Goal: Information Seeking & Learning: Learn about a topic

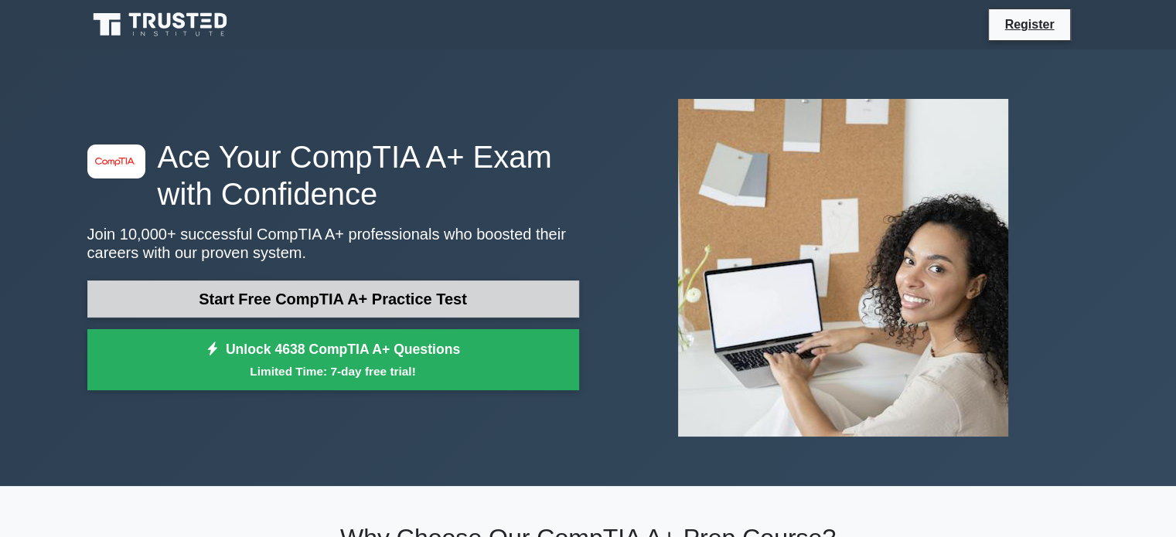
click at [517, 294] on link "Start Free CompTIA A+ Practice Test" at bounding box center [333, 299] width 492 height 37
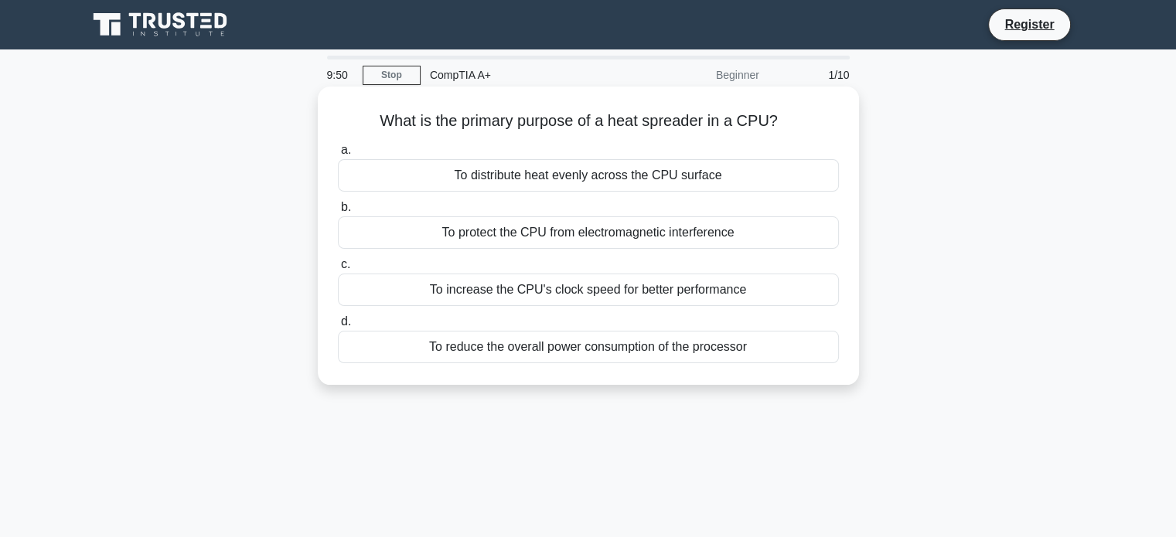
click at [643, 180] on div "To distribute heat evenly across the CPU surface" at bounding box center [588, 175] width 501 height 32
click at [338, 155] on input "a. To distribute heat evenly across the CPU surface" at bounding box center [338, 150] width 0 height 10
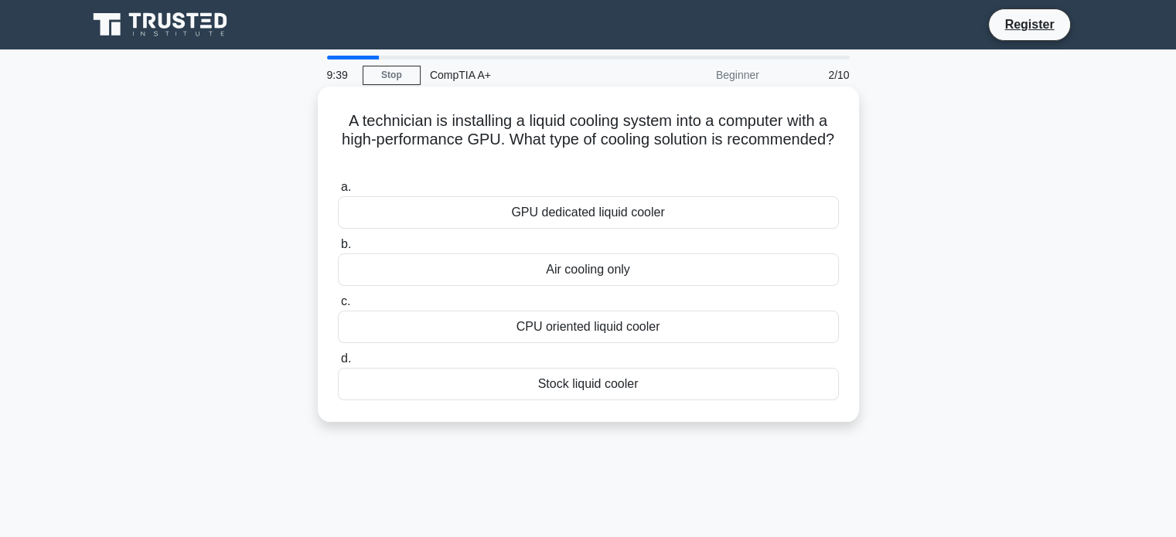
click at [642, 223] on div "GPU dedicated liquid cooler" at bounding box center [588, 212] width 501 height 32
click at [338, 192] on input "a. GPU dedicated liquid cooler" at bounding box center [338, 187] width 0 height 10
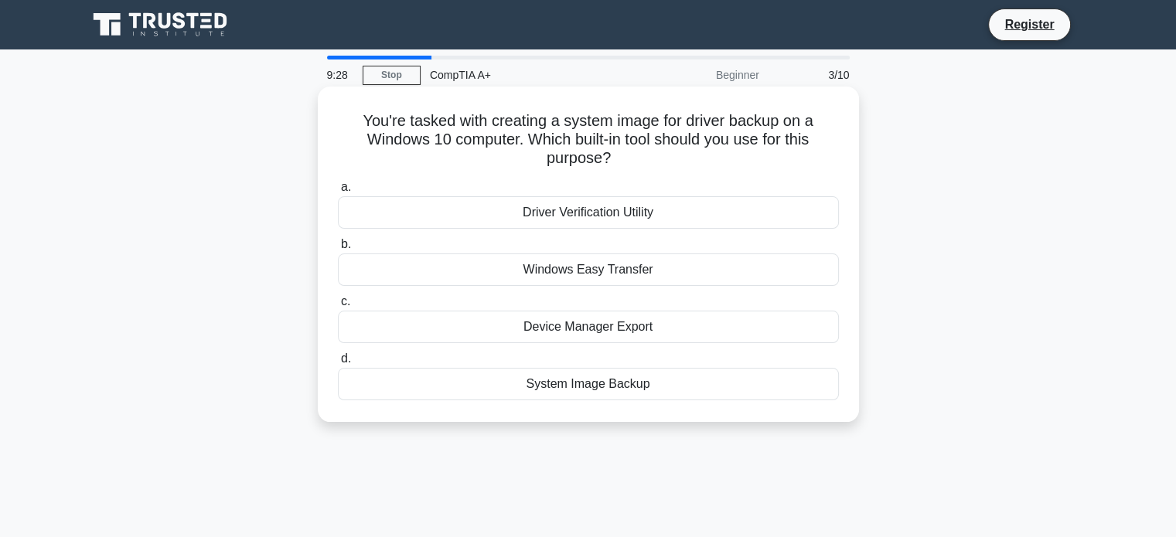
click at [635, 390] on div "System Image Backup" at bounding box center [588, 384] width 501 height 32
click at [338, 364] on input "d. System Image Backup" at bounding box center [338, 359] width 0 height 10
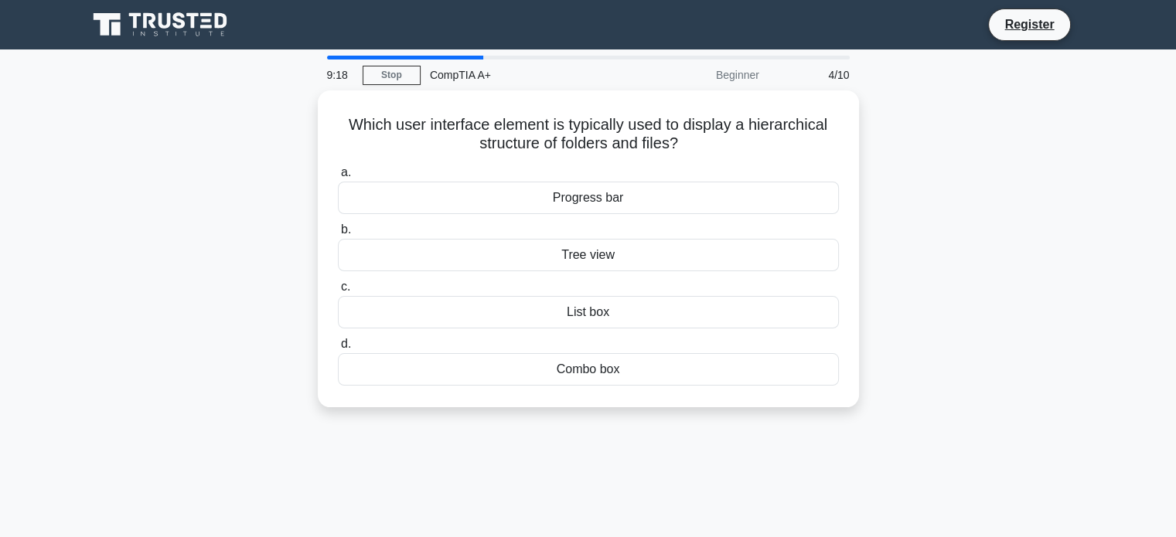
drag, startPoint x: 643, startPoint y: 318, endPoint x: 887, endPoint y: 304, distance: 244.6
click at [887, 304] on div "Which user interface element is typically used to display a hierarchical struct…" at bounding box center [588, 257] width 1020 height 335
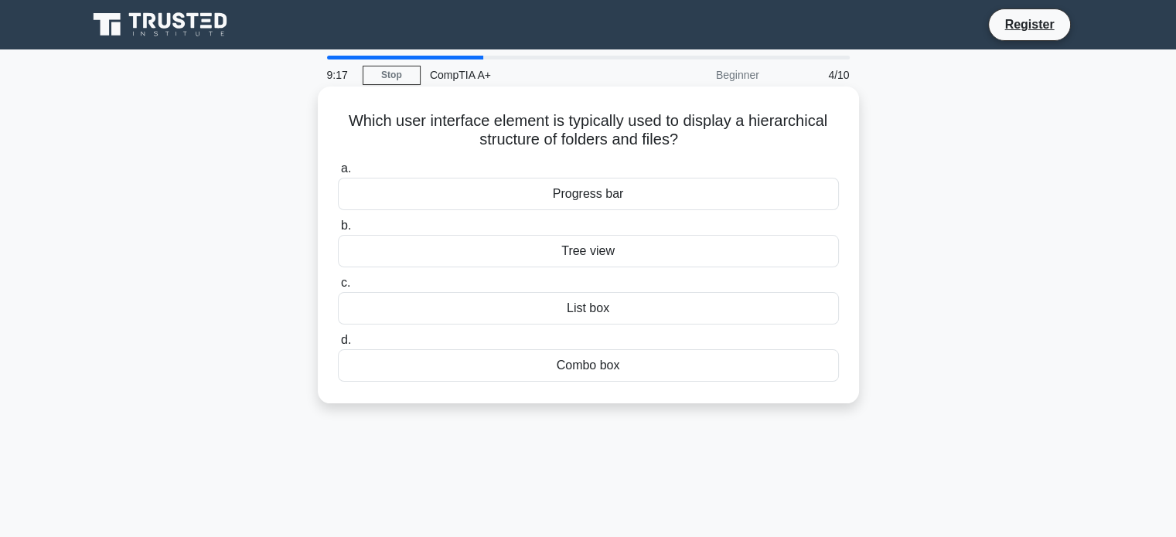
click at [722, 253] on div "Tree view" at bounding box center [588, 251] width 501 height 32
click at [338, 231] on input "b. Tree view" at bounding box center [338, 226] width 0 height 10
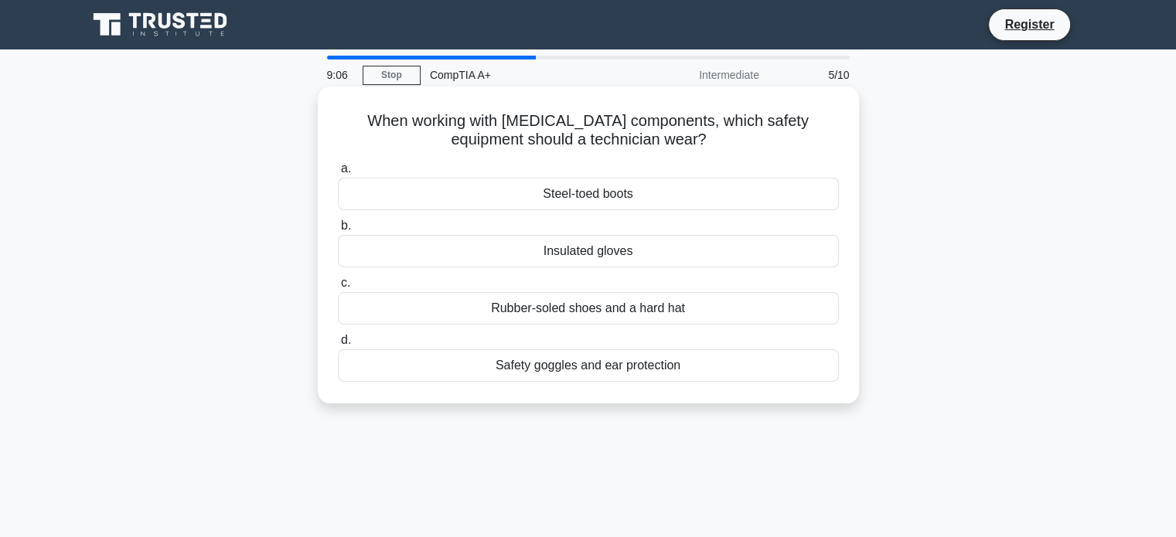
click at [669, 256] on div "Insulated gloves" at bounding box center [588, 251] width 501 height 32
click at [338, 231] on input "b. Insulated gloves" at bounding box center [338, 226] width 0 height 10
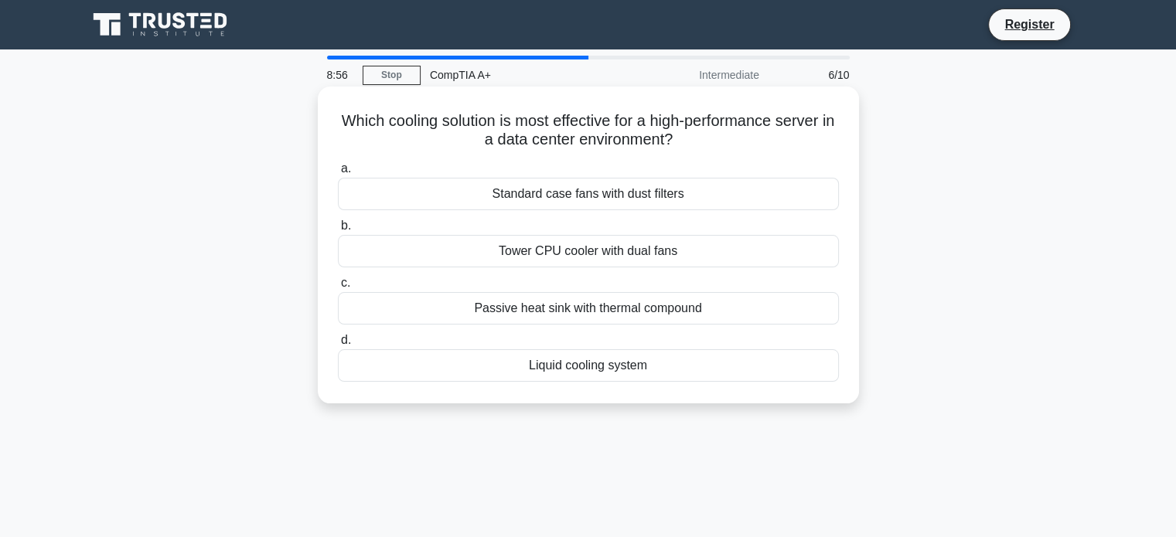
click at [664, 256] on div "Tower CPU cooler with dual fans" at bounding box center [588, 251] width 501 height 32
click at [338, 231] on input "b. Tower CPU cooler with dual fans" at bounding box center [338, 226] width 0 height 10
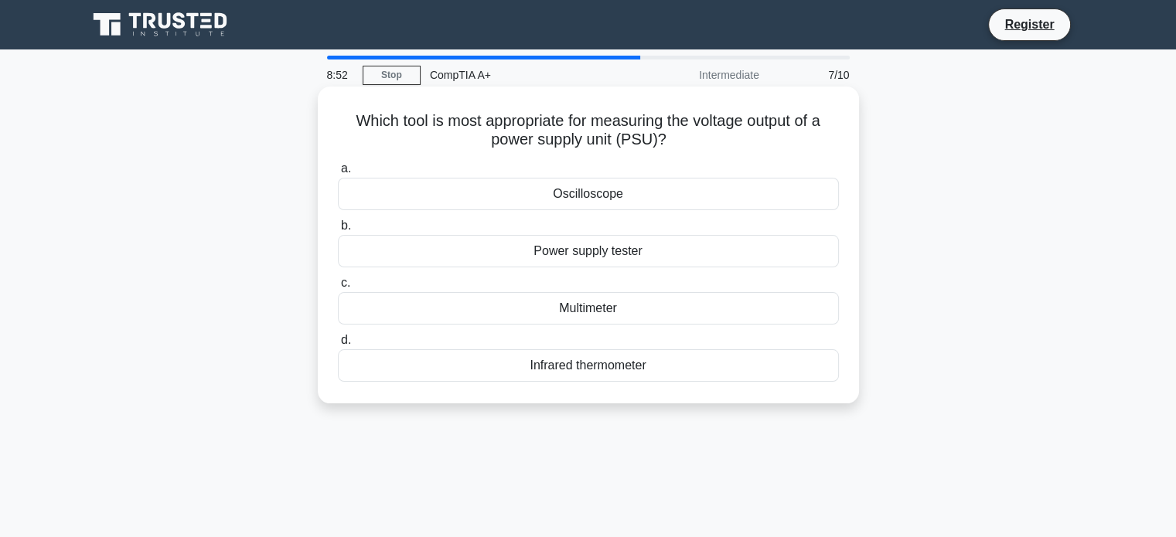
click at [629, 310] on div "Multimeter" at bounding box center [588, 308] width 501 height 32
click at [338, 288] on input "c. Multimeter" at bounding box center [338, 283] width 0 height 10
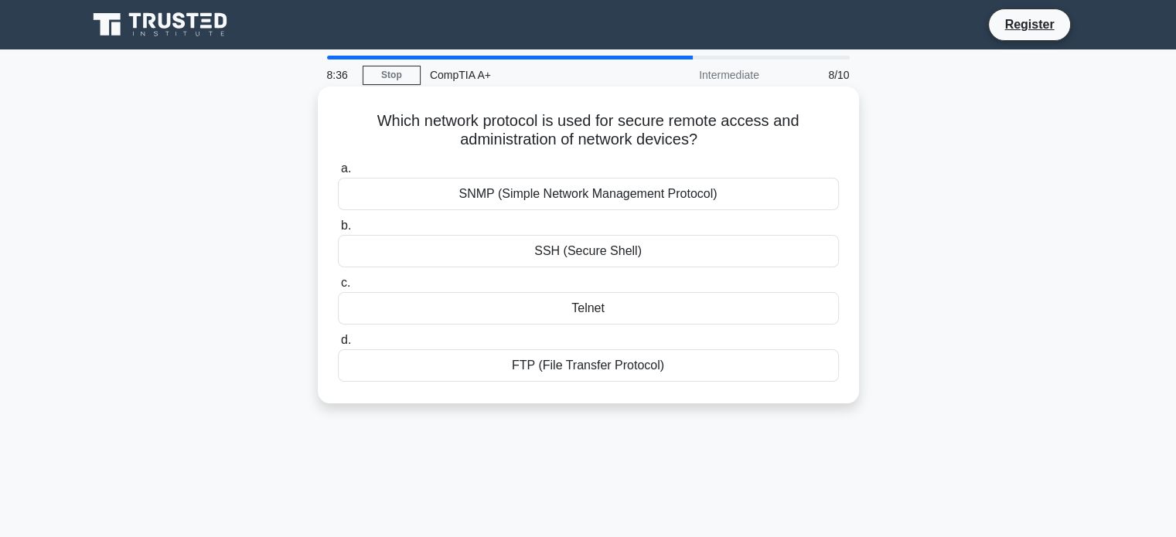
drag, startPoint x: 634, startPoint y: 199, endPoint x: 624, endPoint y: 247, distance: 49.7
click at [624, 247] on div "a. SNMP (Simple Network Management Protocol) b. SSH (Secure Shell) c. d." at bounding box center [587, 270] width 519 height 229
click at [624, 247] on div "SSH (Secure Shell)" at bounding box center [588, 251] width 501 height 32
click at [338, 231] on input "b. SSH (Secure Shell)" at bounding box center [338, 226] width 0 height 10
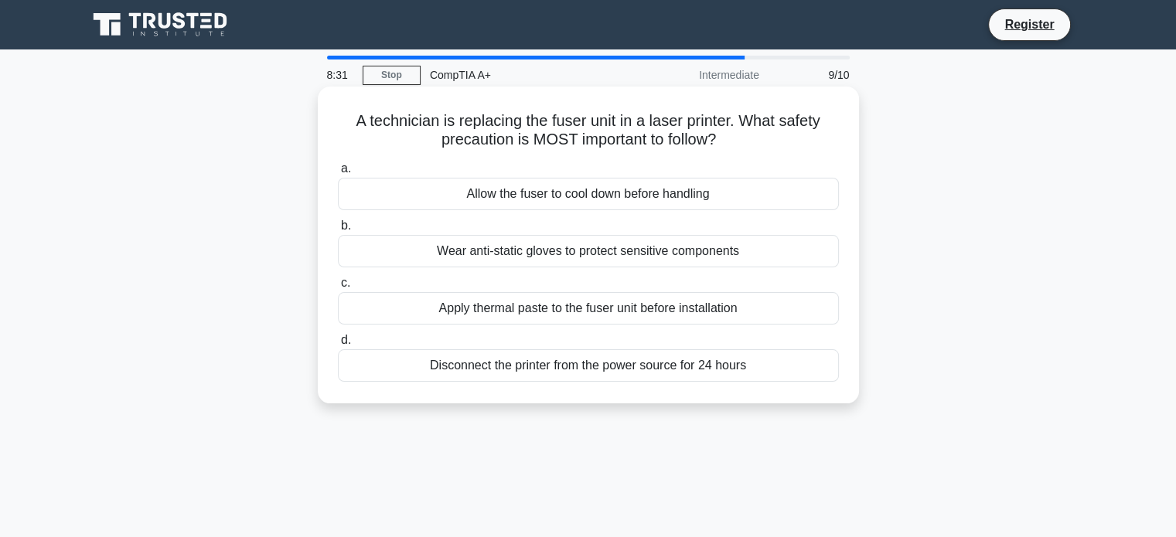
click at [611, 202] on div "Allow the fuser to cool down before handling" at bounding box center [588, 194] width 501 height 32
click at [338, 174] on input "a. Allow the fuser to cool down before handling" at bounding box center [338, 169] width 0 height 10
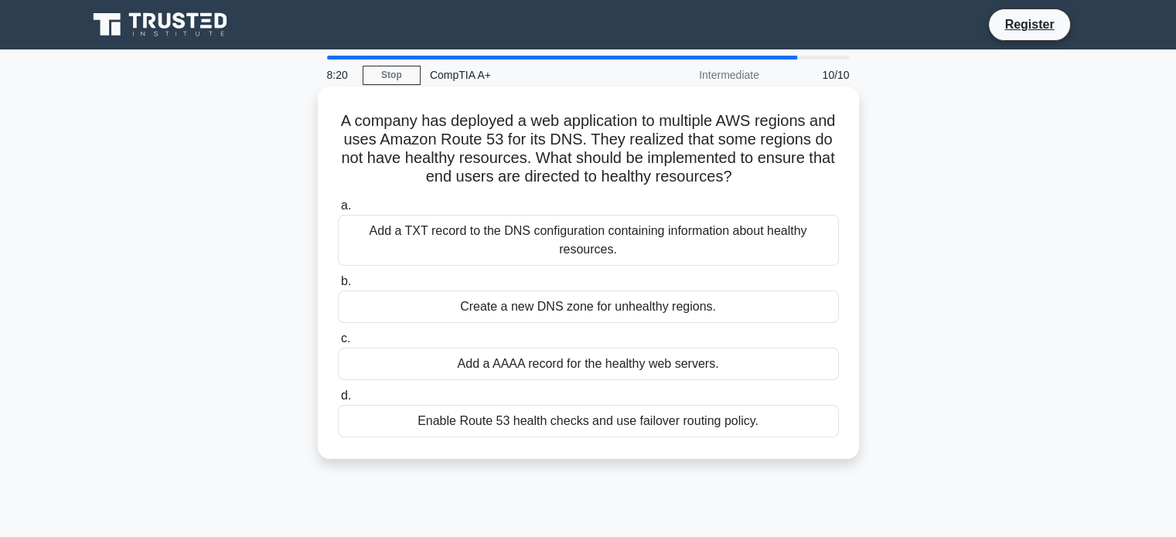
click at [771, 429] on div "Enable Route 53 health checks and use failover routing policy." at bounding box center [588, 421] width 501 height 32
click at [338, 401] on input "d. Enable Route 53 health checks and use failover routing policy." at bounding box center [338, 396] width 0 height 10
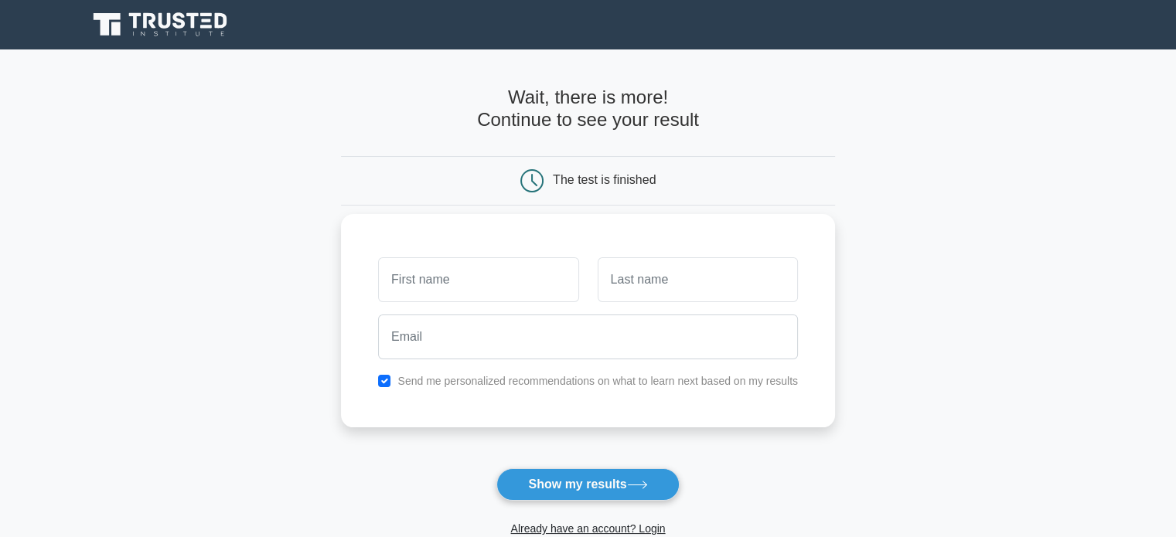
click at [479, 277] on input "text" at bounding box center [478, 279] width 200 height 45
click at [594, 477] on button "Show my results" at bounding box center [587, 484] width 182 height 32
click at [505, 273] on input "text" at bounding box center [478, 279] width 200 height 45
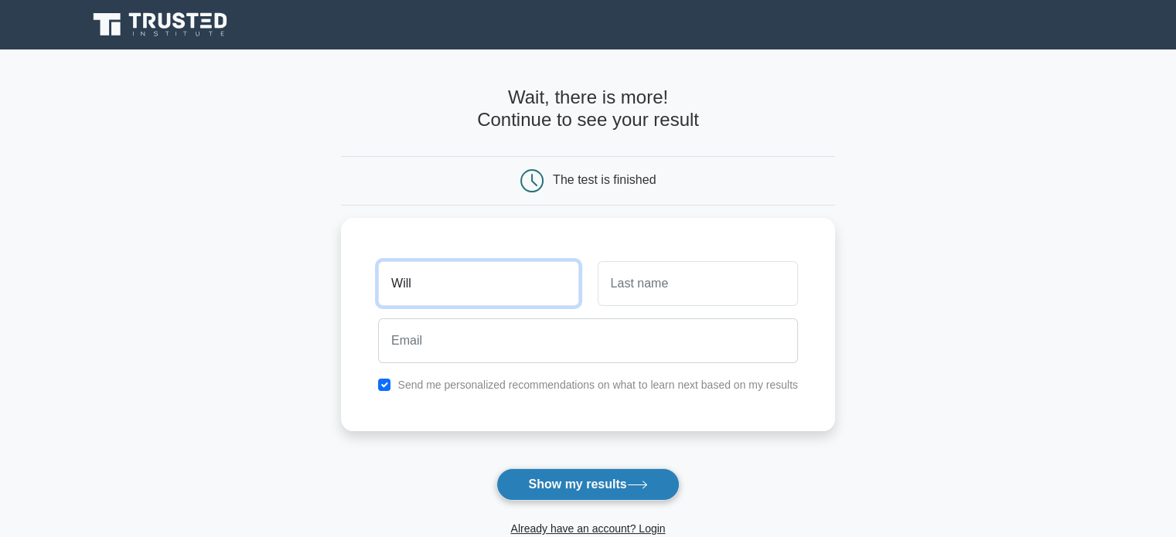
type input "Will"
click at [505, 482] on button "Show my results" at bounding box center [587, 484] width 182 height 32
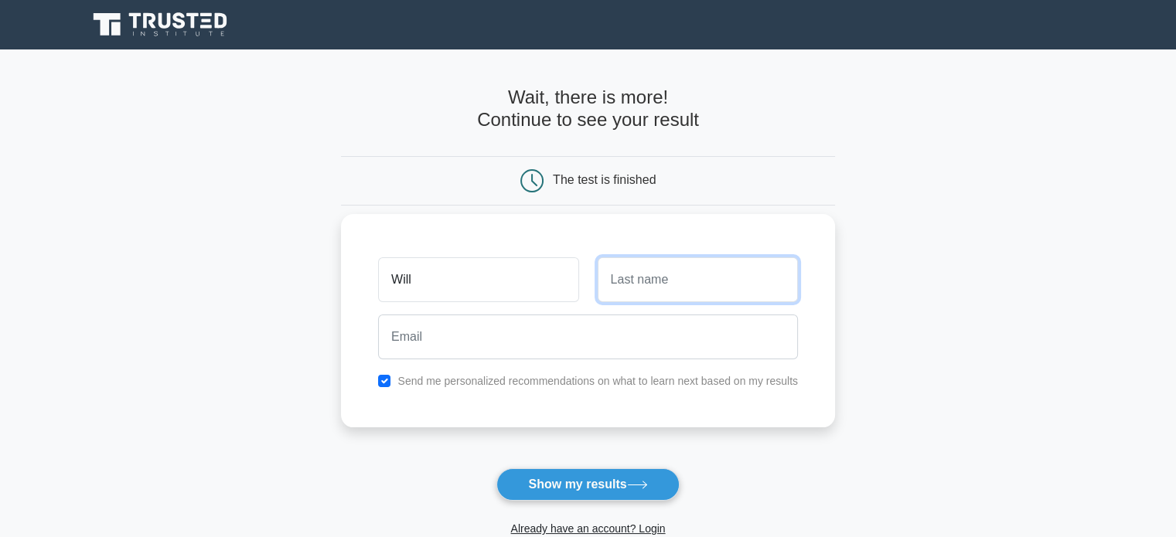
click at [689, 284] on input "text" at bounding box center [697, 279] width 200 height 45
type input "D"
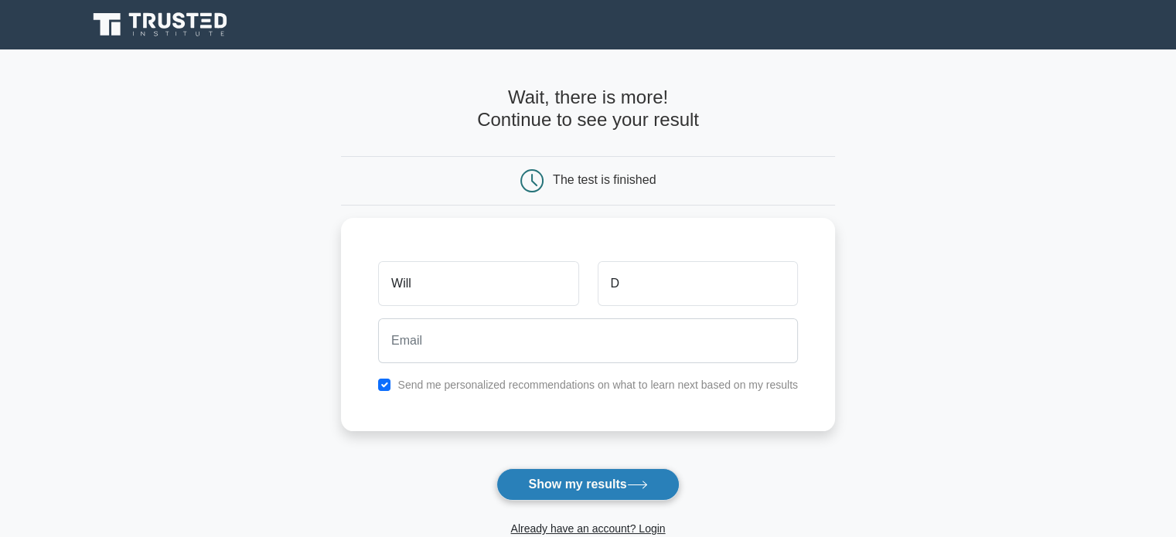
click at [574, 482] on button "Show my results" at bounding box center [587, 484] width 182 height 32
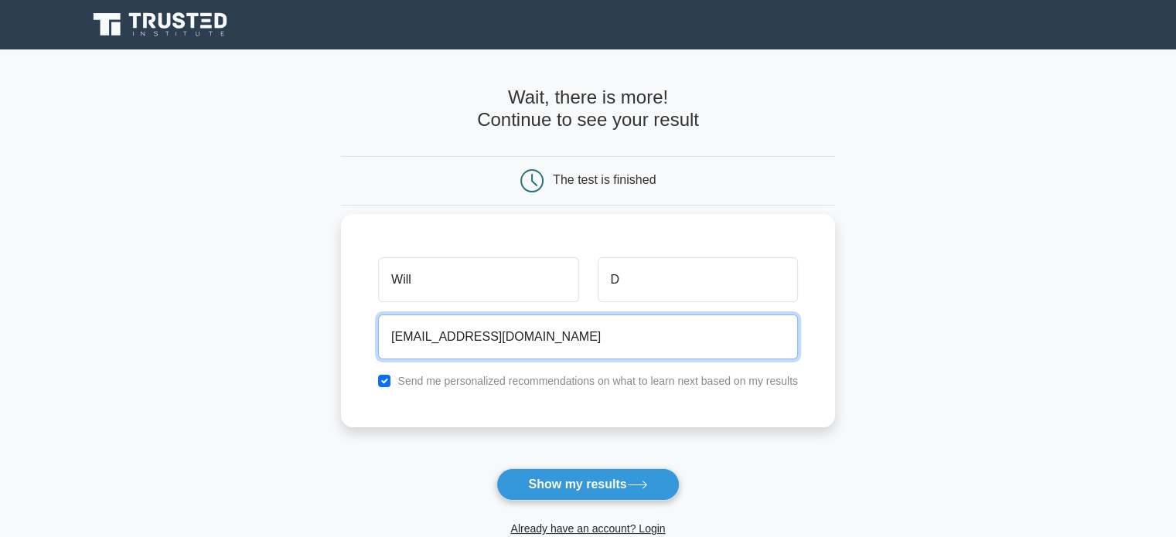
type input "[EMAIL_ADDRESS][DOMAIN_NAME]"
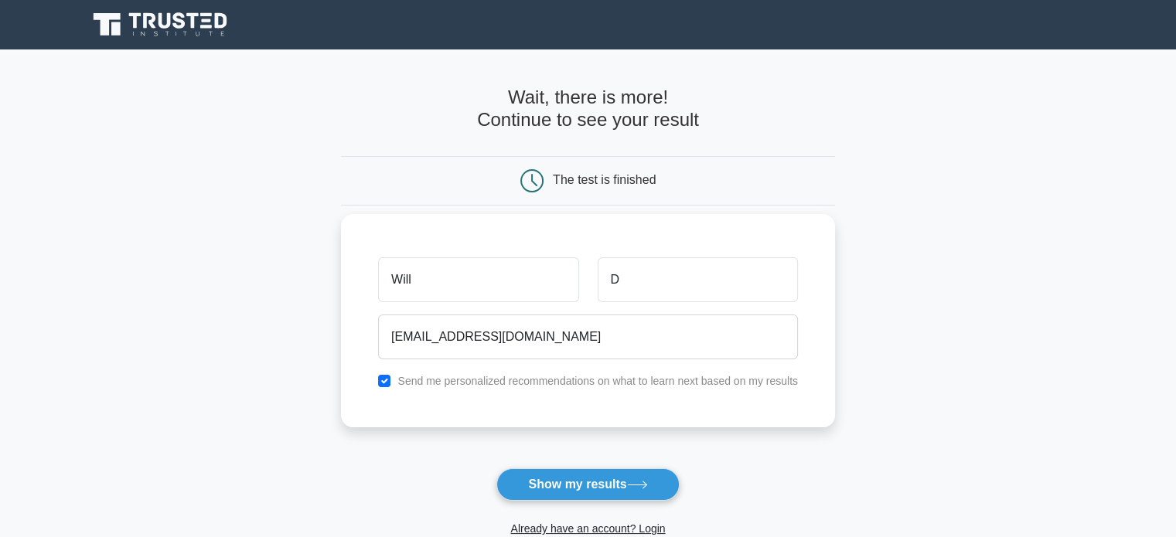
click at [645, 383] on label "Send me personalized recommendations on what to learn next based on my results" at bounding box center [597, 381] width 400 height 12
click at [383, 381] on input "checkbox" at bounding box center [384, 381] width 12 height 12
checkbox input "false"
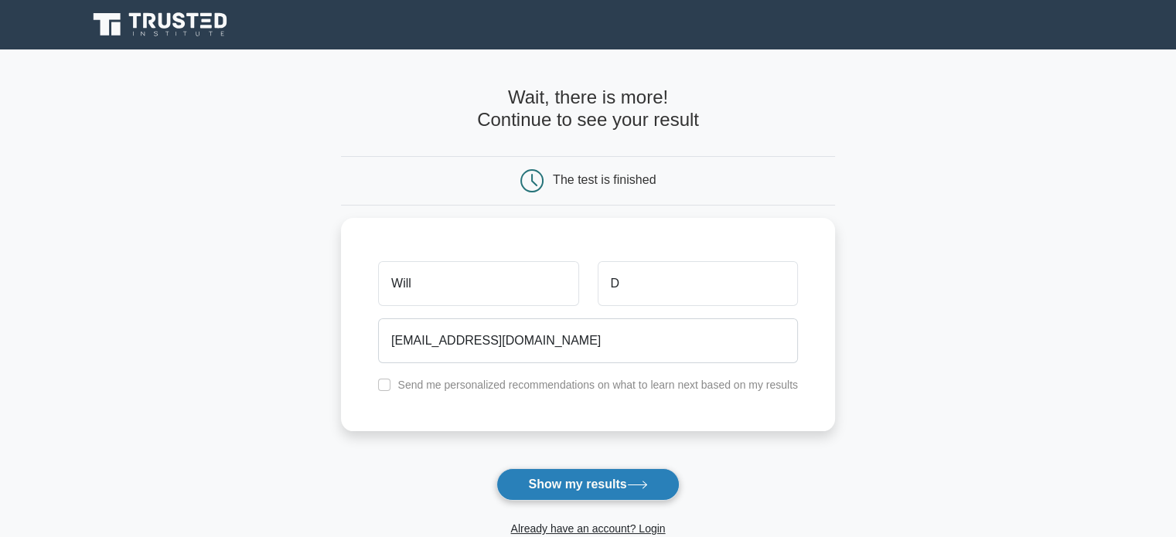
click at [636, 485] on icon at bounding box center [637, 485] width 19 height 7
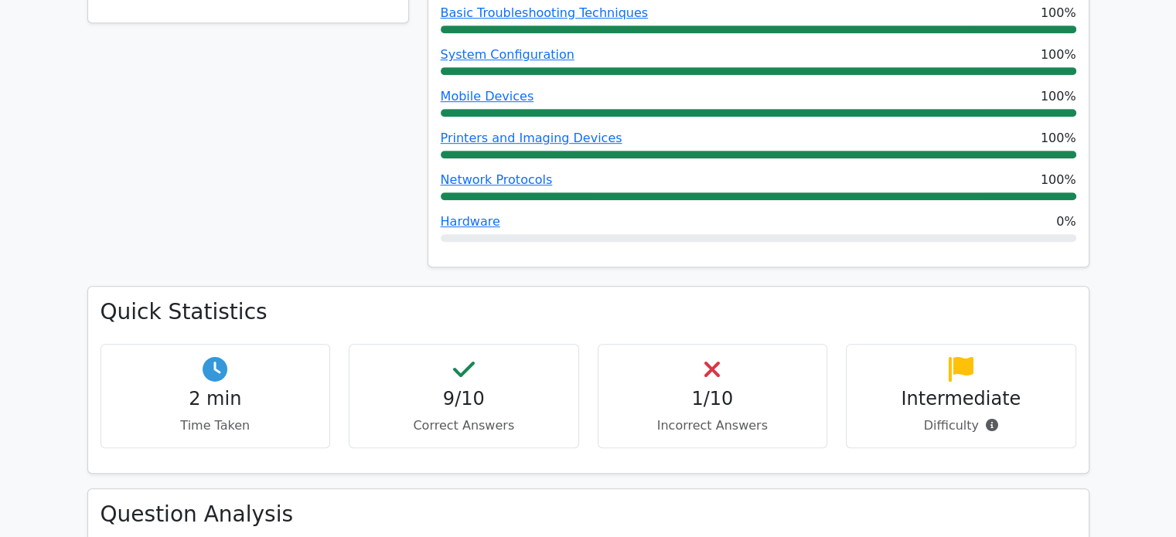
scroll to position [766, 0]
